Goal: Contribute content: Add original content to the website for others to see

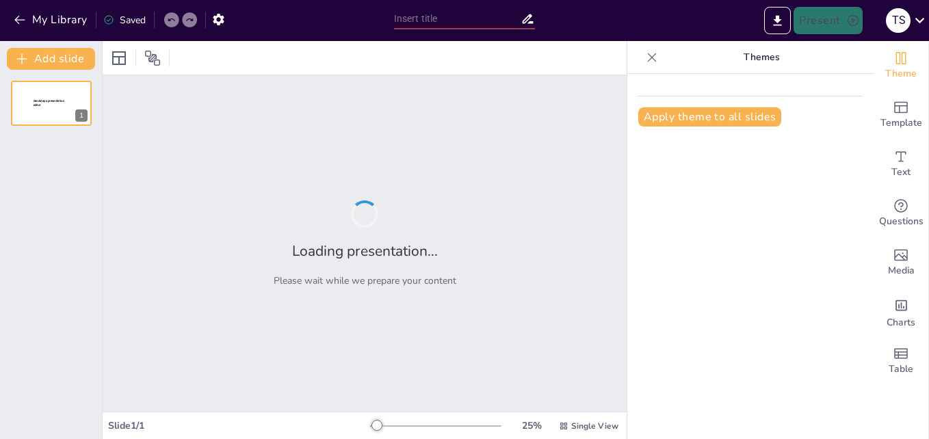
type input "New Sendsteps"
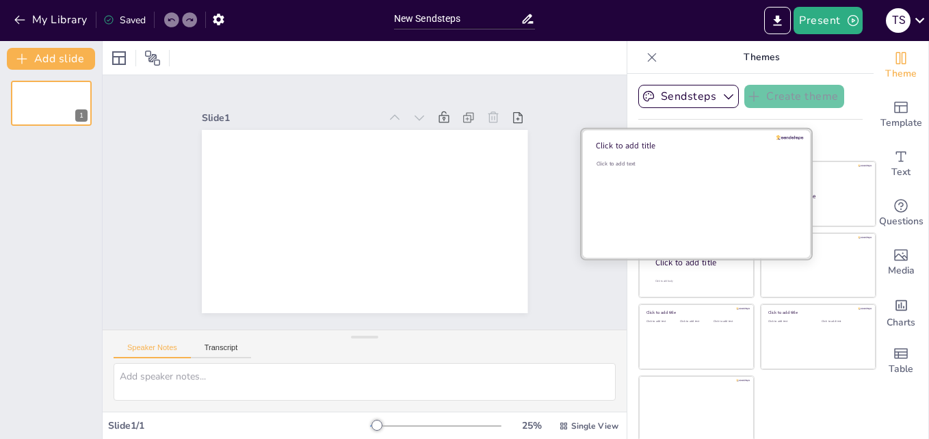
click at [643, 172] on div "Click to add text" at bounding box center [695, 202] width 196 height 85
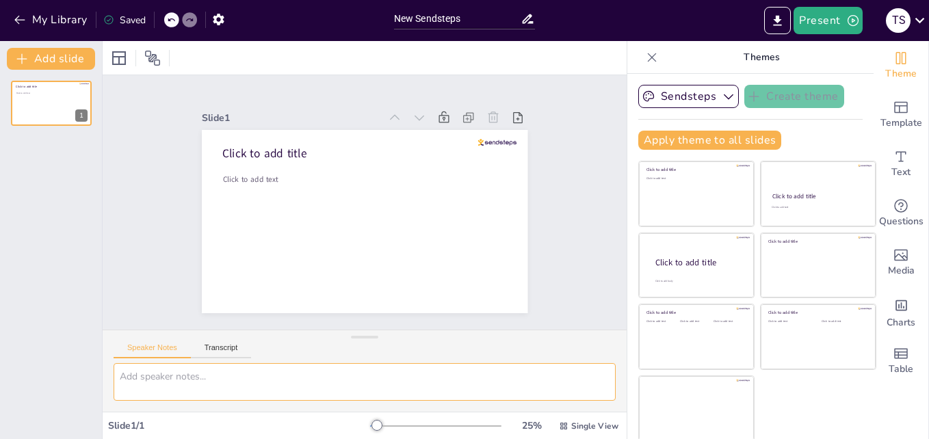
click at [198, 385] on textarea at bounding box center [365, 382] width 502 height 38
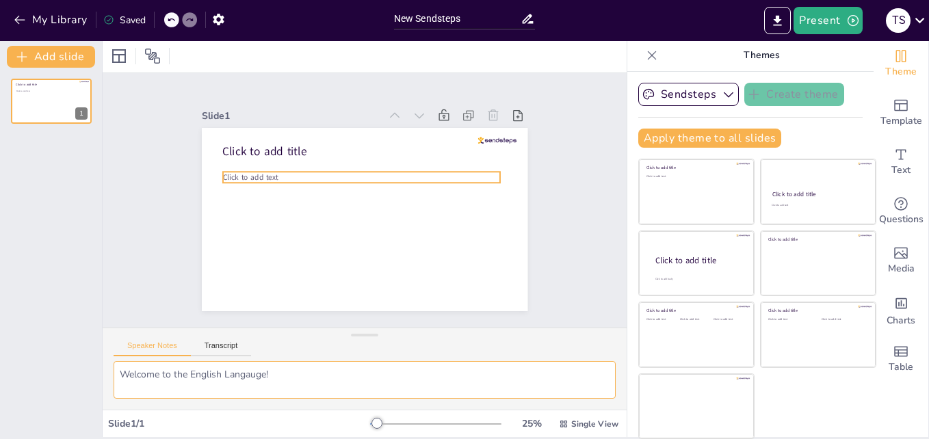
type textarea "Welcome to the English Langauge!"
click at [266, 172] on p "Click to add text" at bounding box center [364, 177] width 277 height 40
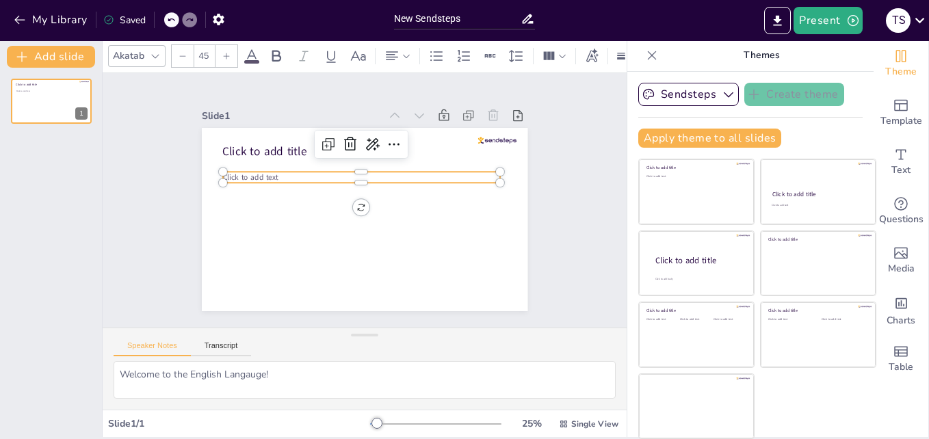
click at [285, 173] on p "Click to add text" at bounding box center [374, 179] width 246 height 148
click at [372, 139] on icon at bounding box center [379, 146] width 15 height 14
drag, startPoint x: 385, startPoint y: 160, endPoint x: 376, endPoint y: 174, distance: 16.7
click at [385, 159] on div "AI powered" at bounding box center [415, 162] width 126 height 13
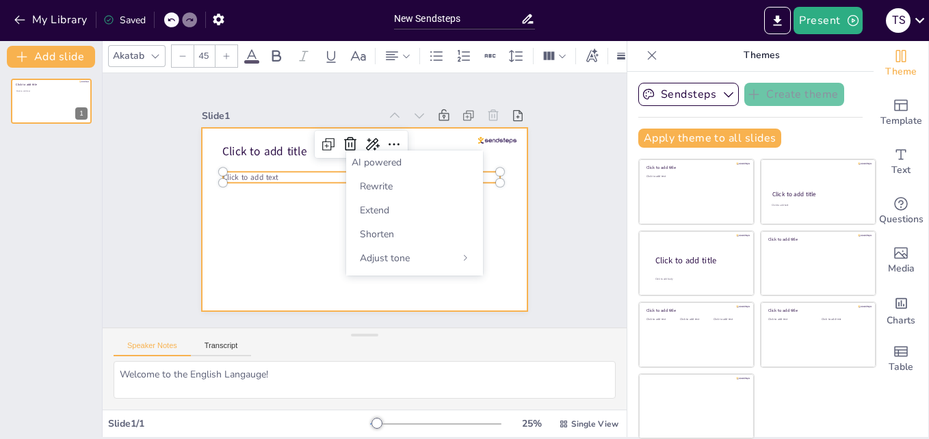
click at [293, 233] on div at bounding box center [362, 220] width 343 height 216
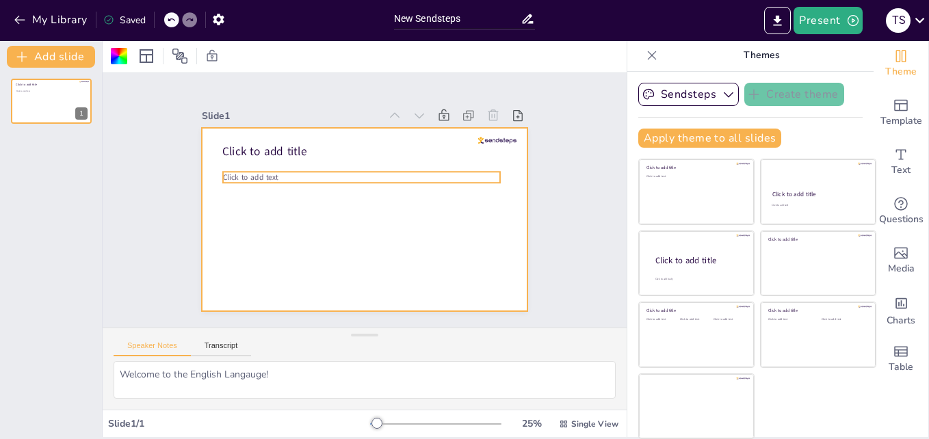
click at [254, 157] on span "Click to add text" at bounding box center [263, 142] width 56 height 27
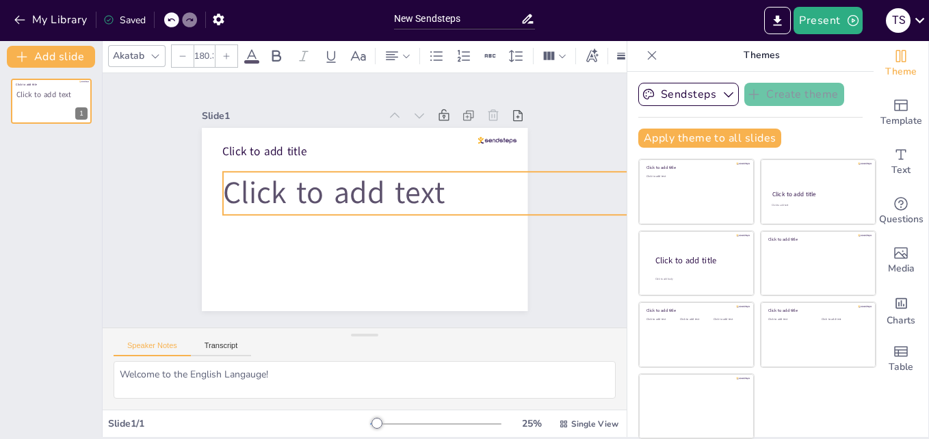
drag, startPoint x: 482, startPoint y: 176, endPoint x: 374, endPoint y: 208, distance: 112.1
click at [374, 208] on div "Click to add title Click to add text" at bounding box center [360, 219] width 357 height 247
click at [296, 182] on span "Click to add text" at bounding box center [336, 187] width 226 height 88
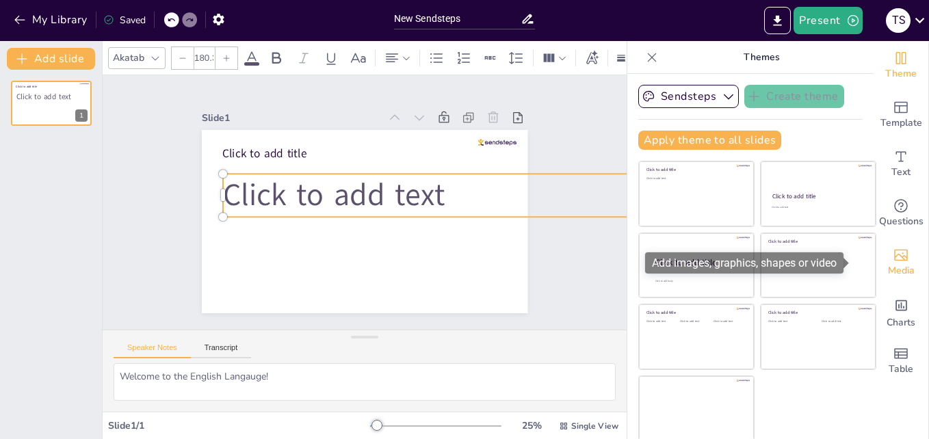
click at [894, 257] on icon "Add images, graphics, shapes or video" at bounding box center [901, 256] width 14 height 12
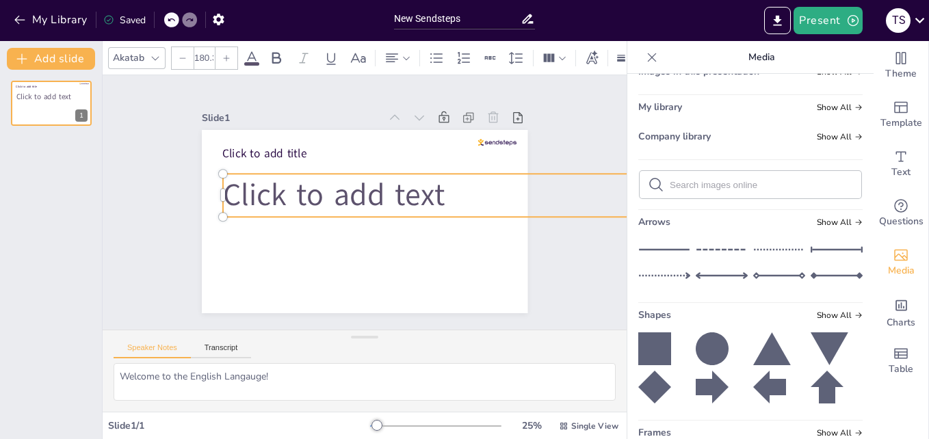
scroll to position [44, 0]
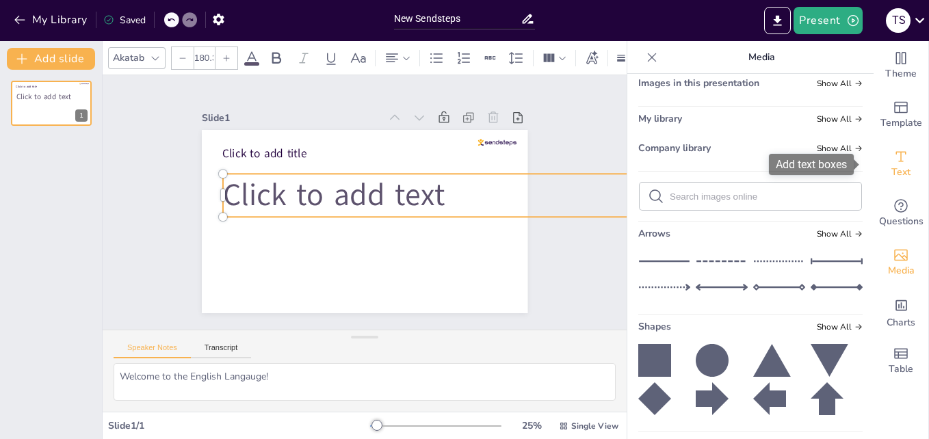
click at [898, 161] on icon "Add text boxes" at bounding box center [901, 156] width 16 height 16
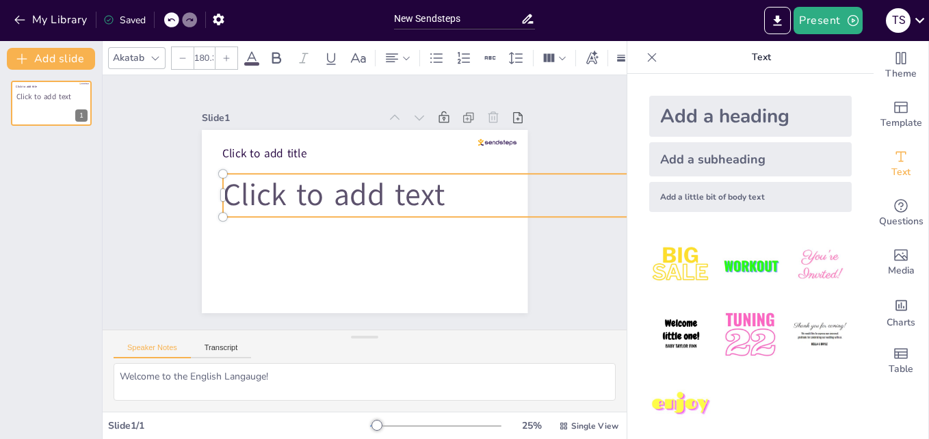
click at [733, 265] on img at bounding box center [750, 266] width 64 height 64
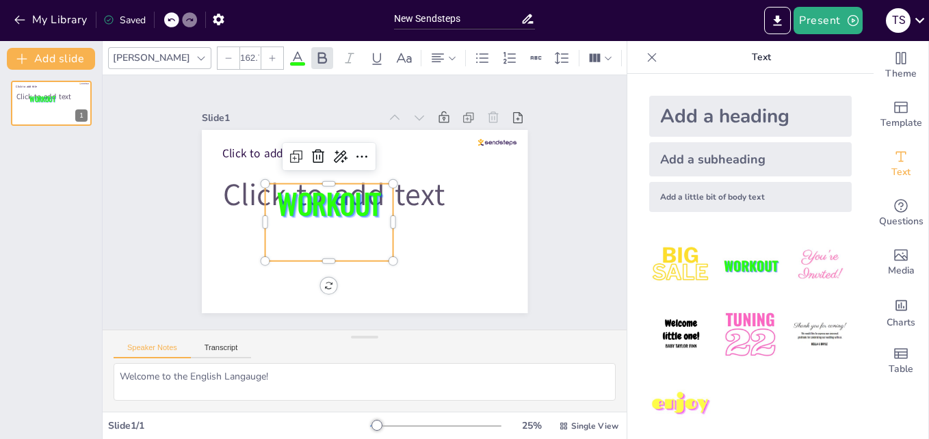
click at [352, 208] on span "WORKOUT" at bounding box center [329, 196] width 110 height 62
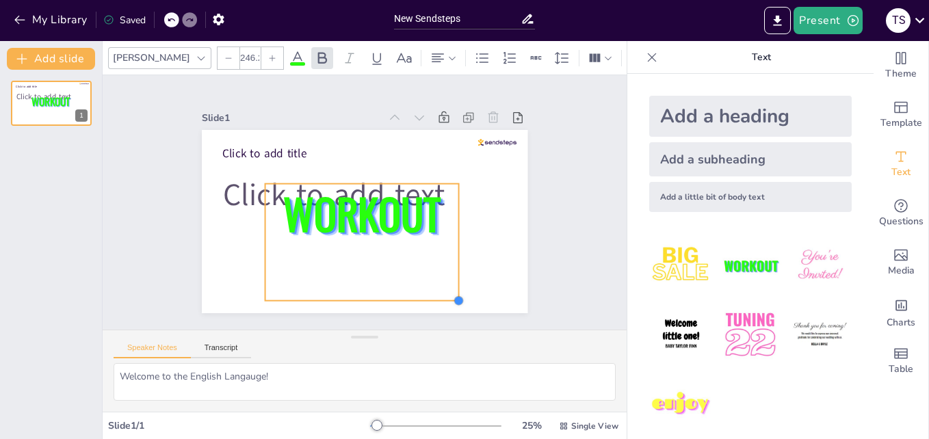
drag, startPoint x: 383, startPoint y: 258, endPoint x: 449, endPoint y: 246, distance: 66.7
click at [449, 246] on div "Click to add title Click to add text WORKOUT" at bounding box center [365, 221] width 326 height 183
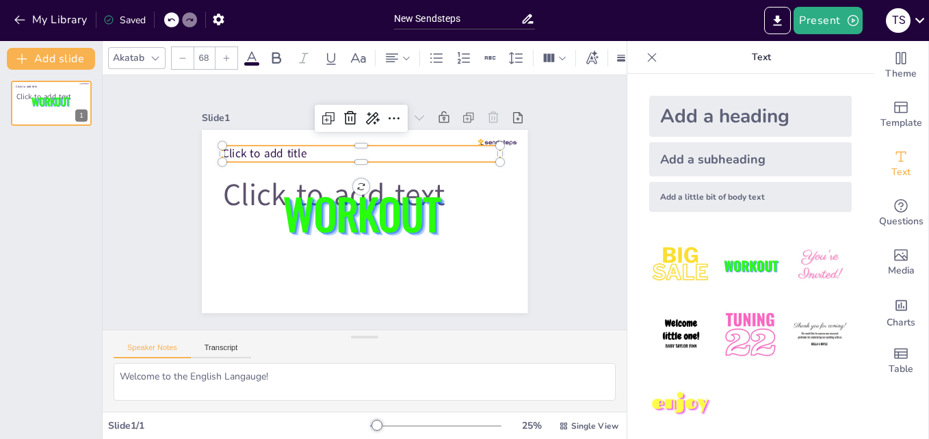
click at [279, 142] on span "Click to add title" at bounding box center [292, 117] width 83 height 49
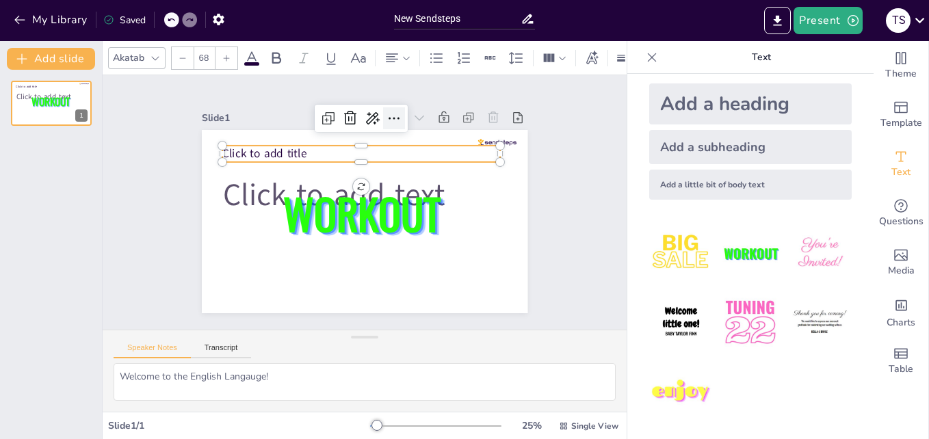
click at [421, 133] on icon at bounding box center [432, 144] width 23 height 23
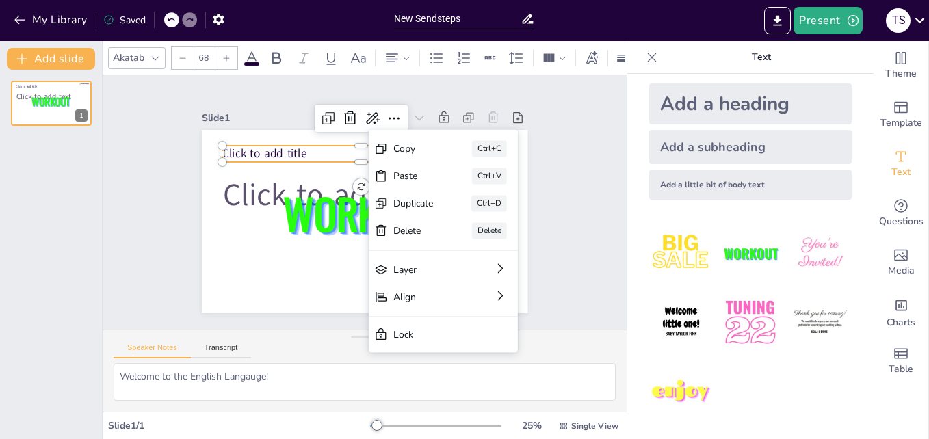
click at [87, 239] on div "Click to add title Click to add text WORKOUT 1" at bounding box center [51, 254] width 102 height 369
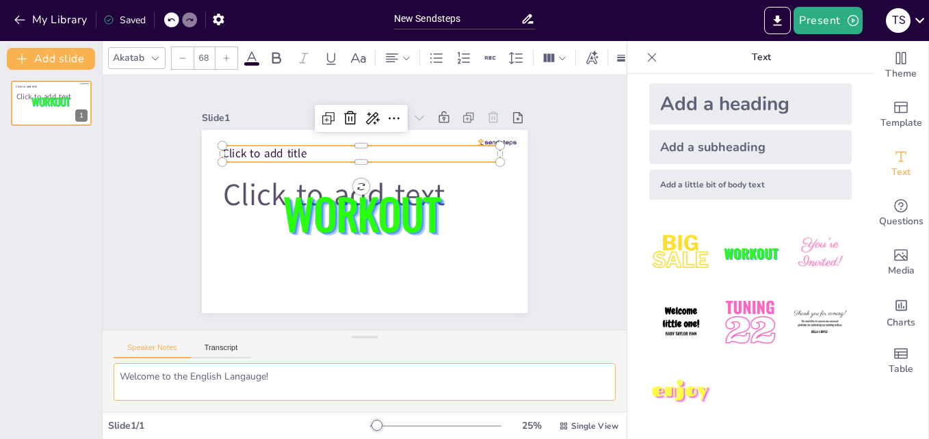
drag, startPoint x: 270, startPoint y: 373, endPoint x: 112, endPoint y: 380, distance: 158.2
click at [112, 380] on div "Welcome to the English Langauge!" at bounding box center [365, 387] width 524 height 49
click at [386, 112] on icon at bounding box center [394, 118] width 16 height 16
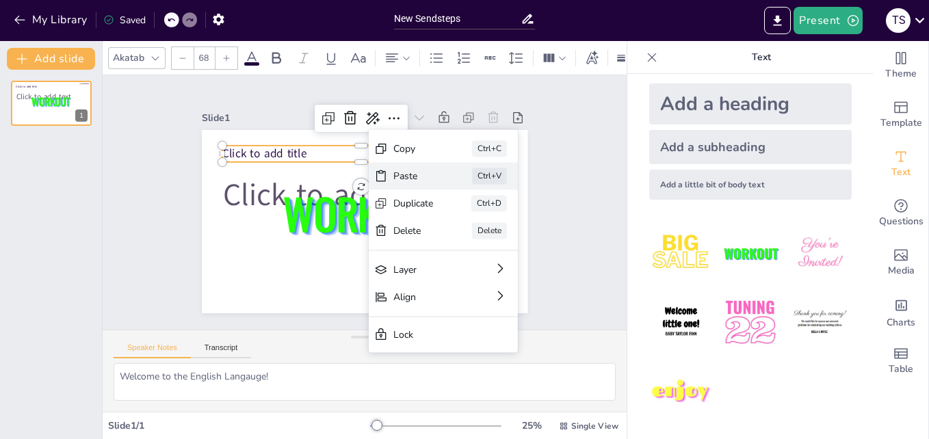
click at [482, 272] on div "Paste" at bounding box center [503, 282] width 42 height 21
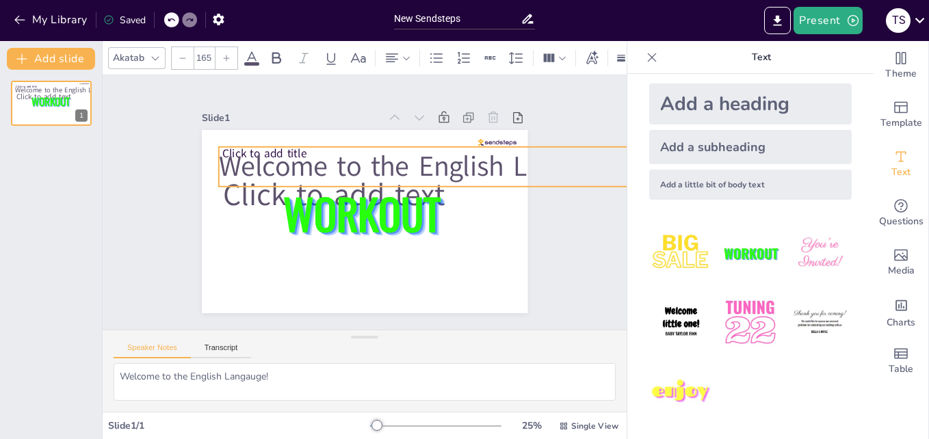
type input "162.2"
drag, startPoint x: 353, startPoint y: 148, endPoint x: 278, endPoint y: 181, distance: 82.1
click at [278, 181] on div "Click to add title Click to add text WORKOUT Welcome to the English Langauge!" at bounding box center [362, 222] width 343 height 216
click at [16, 20] on icon "button" at bounding box center [19, 20] width 10 height 9
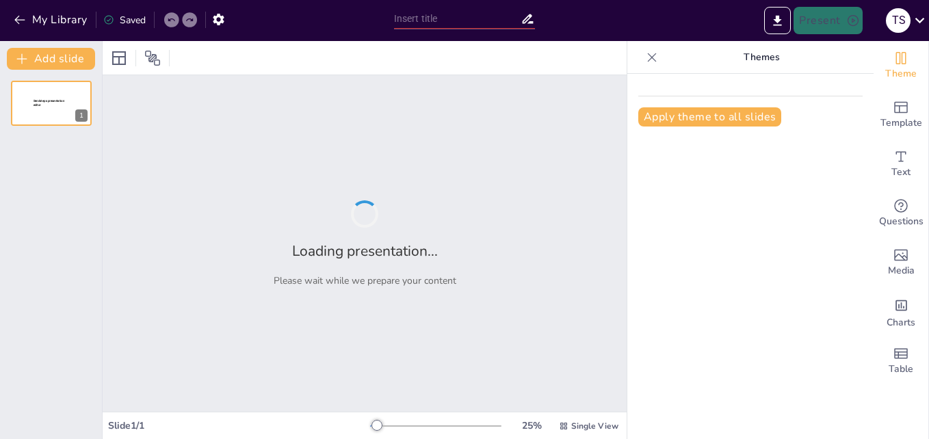
type input "New Sendsteps"
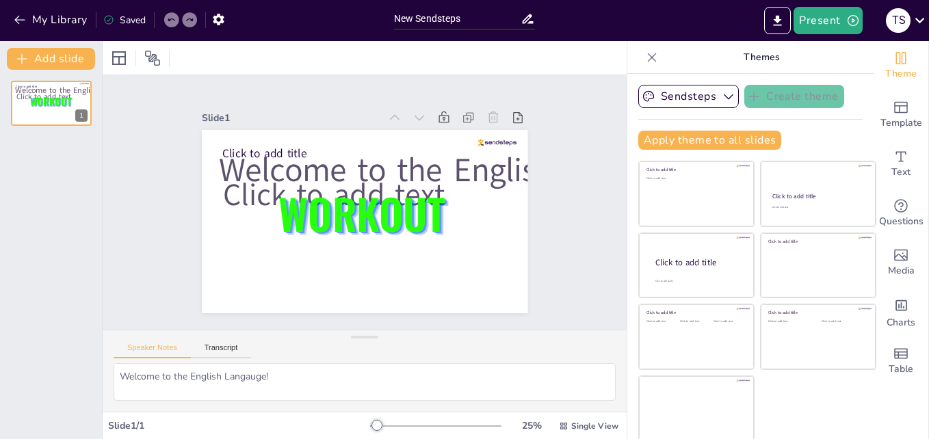
click at [330, 60] on icon at bounding box center [324, 53] width 14 height 13
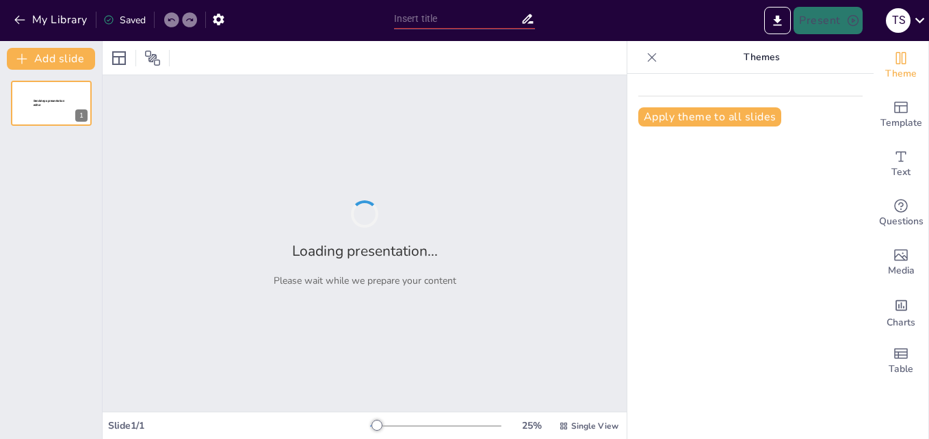
type input "New Sendsteps"
